Goal: Information Seeking & Learning: Find specific fact

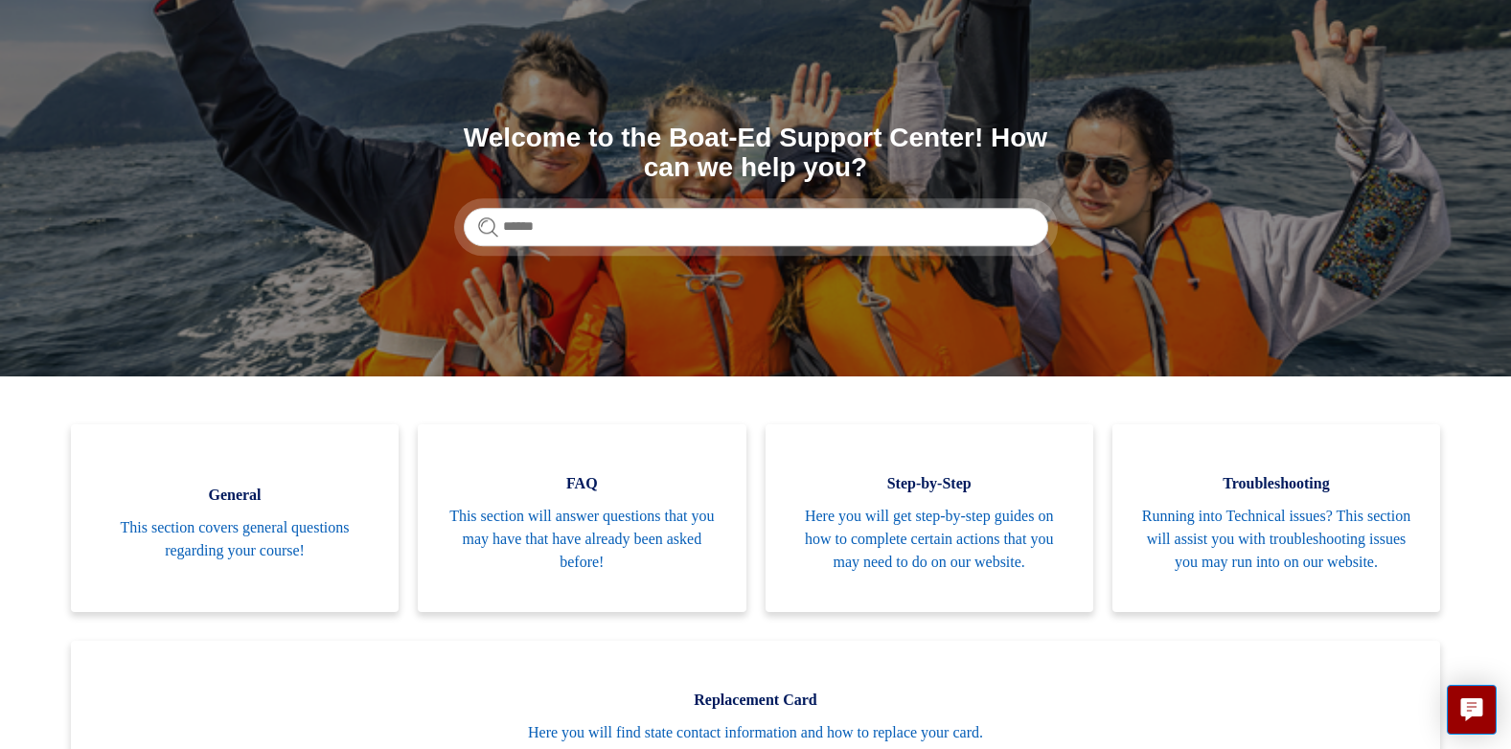
scroll to position [292, 0]
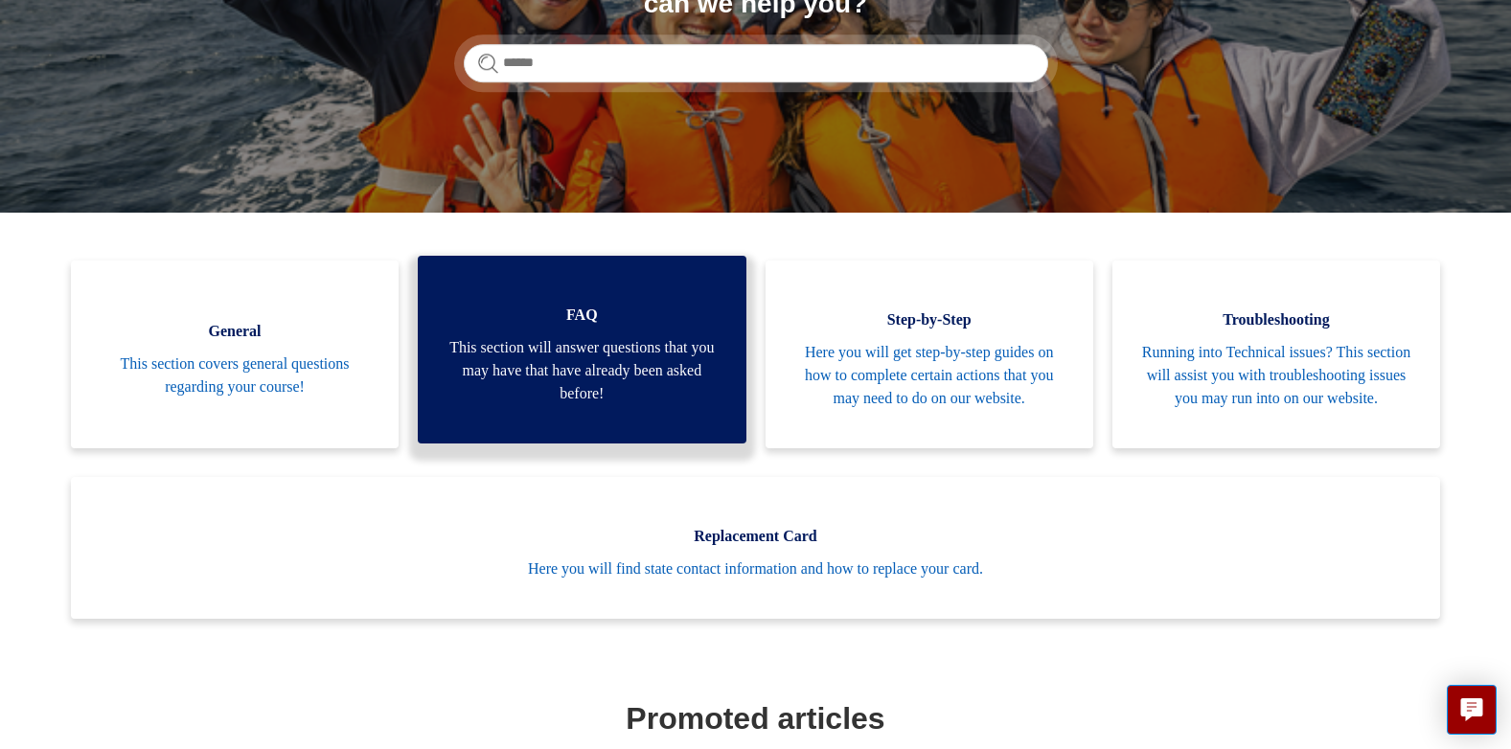
click at [573, 341] on link "FAQ This section will answer questions that you may have that have already been…" at bounding box center [582, 350] width 328 height 188
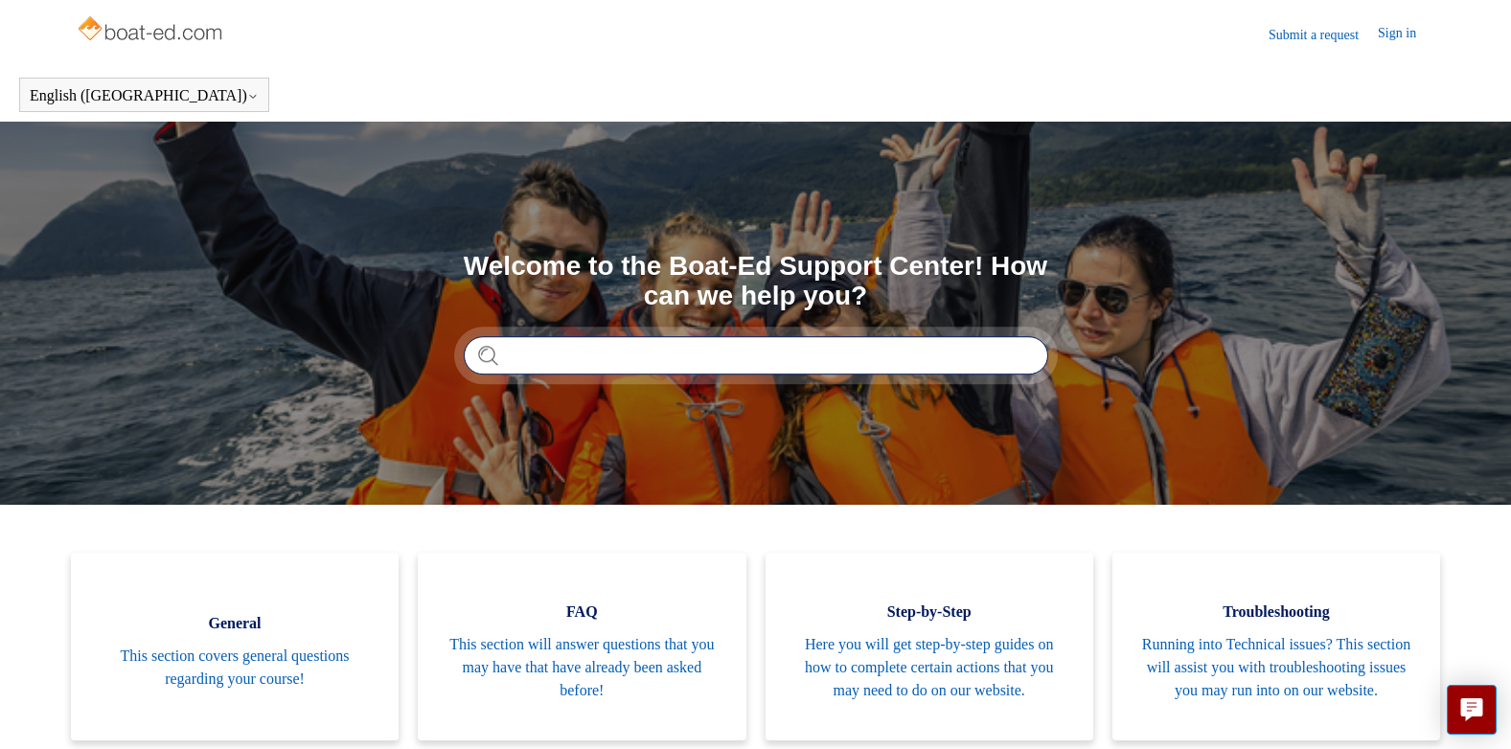
click at [509, 363] on input "Search" at bounding box center [756, 355] width 584 height 38
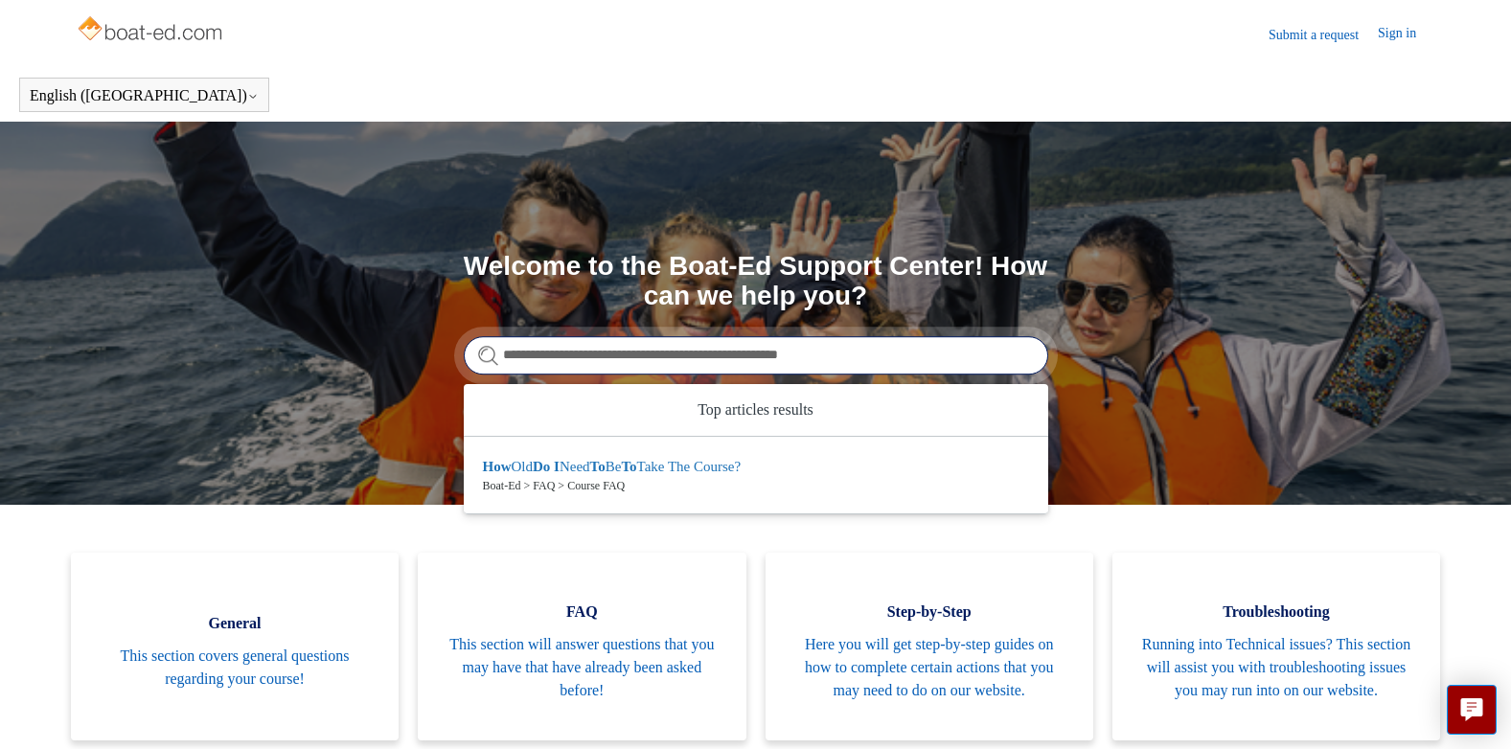
type input "**********"
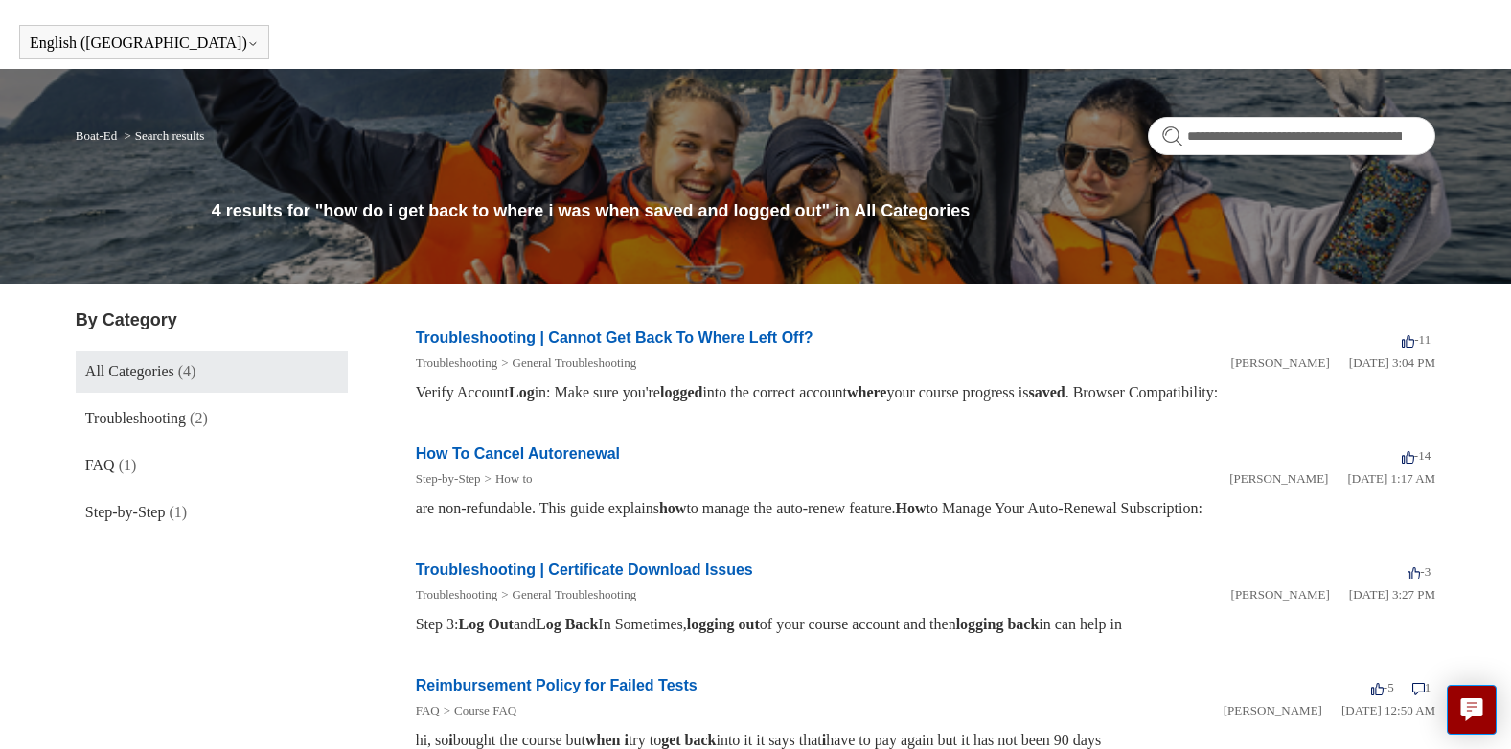
scroll to position [49, 0]
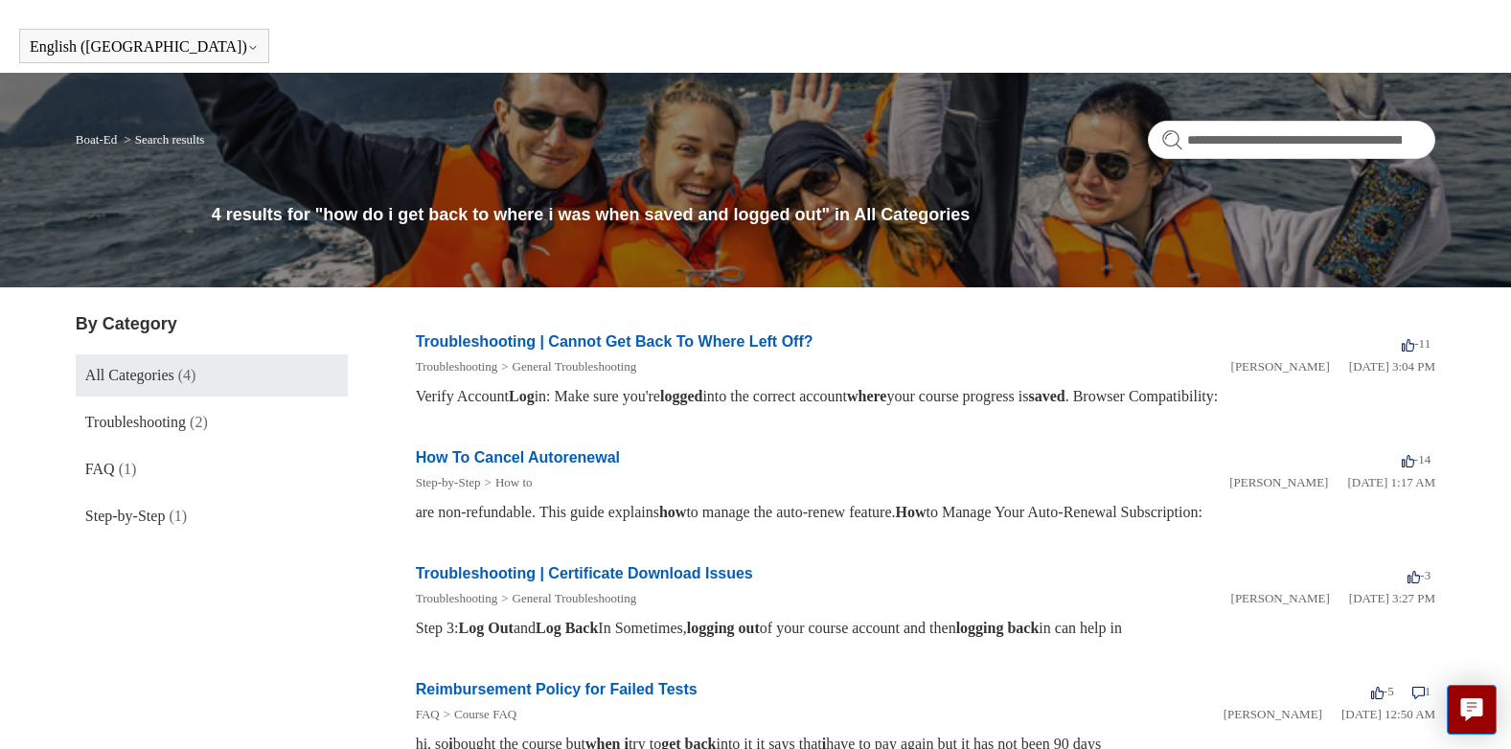
click at [578, 340] on link "Troubleshooting | Cannot Get Back To Where Left Off?" at bounding box center [615, 341] width 398 height 16
